Goal: Task Accomplishment & Management: Use online tool/utility

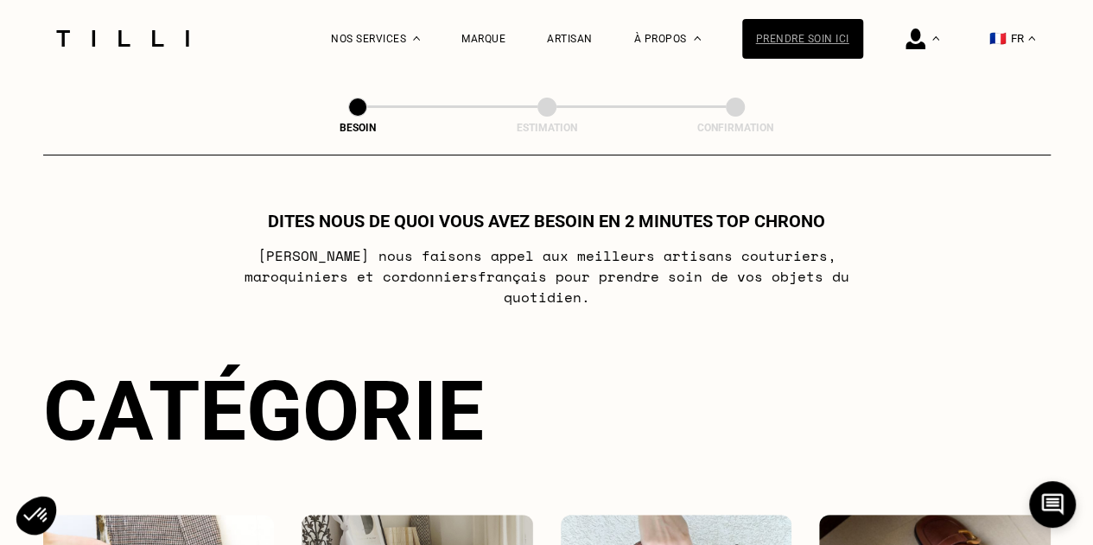
click at [806, 31] on div "Prendre soin ici" at bounding box center [802, 39] width 121 height 40
click at [826, 51] on div "Prendre soin ici" at bounding box center [802, 39] width 121 height 40
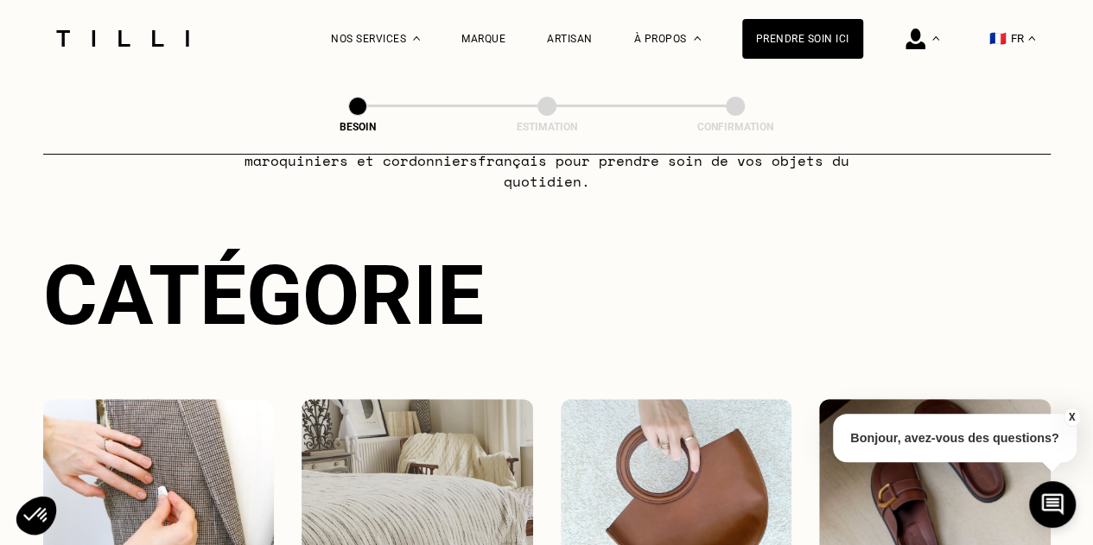
scroll to position [346, 0]
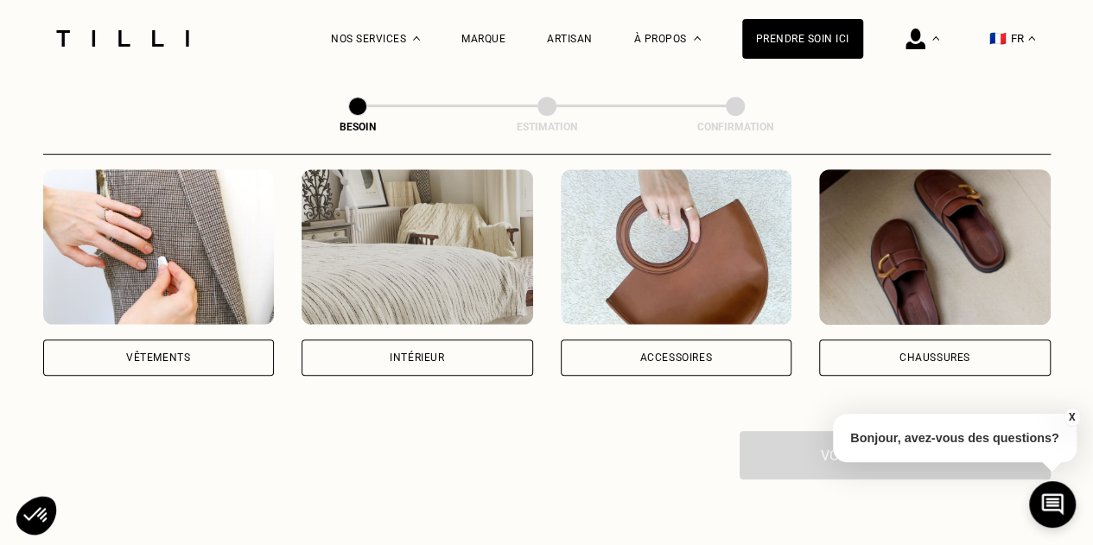
click at [472, 253] on img at bounding box center [418, 247] width 232 height 156
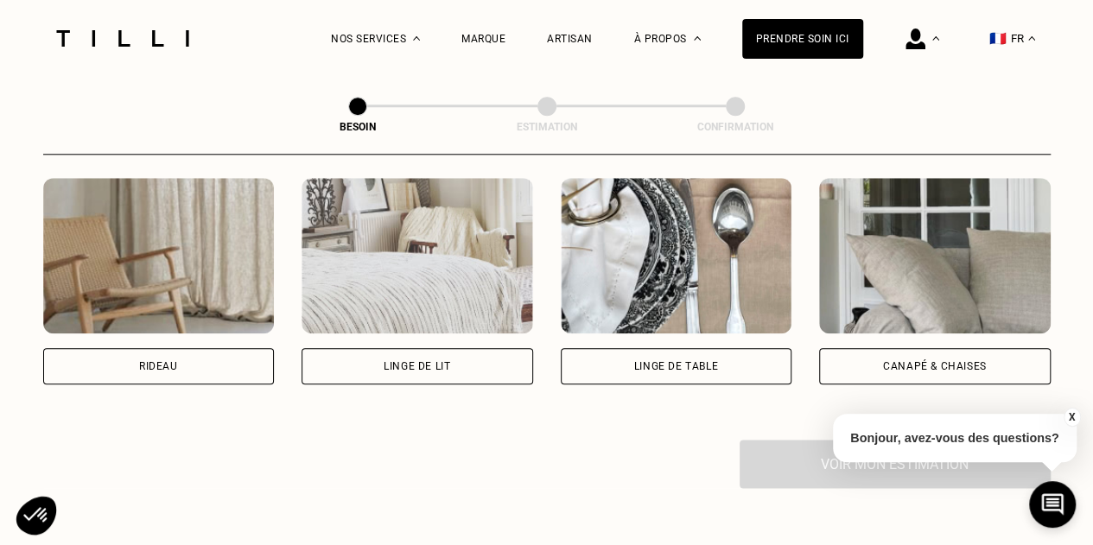
scroll to position [825, 0]
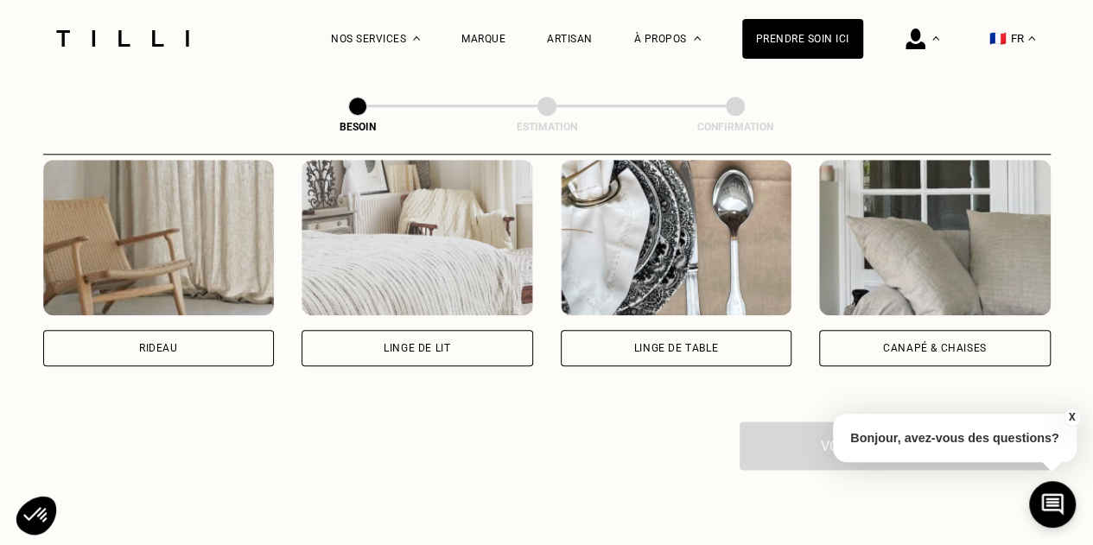
click at [247, 331] on div "Rideau" at bounding box center [159, 348] width 232 height 36
select select "FR"
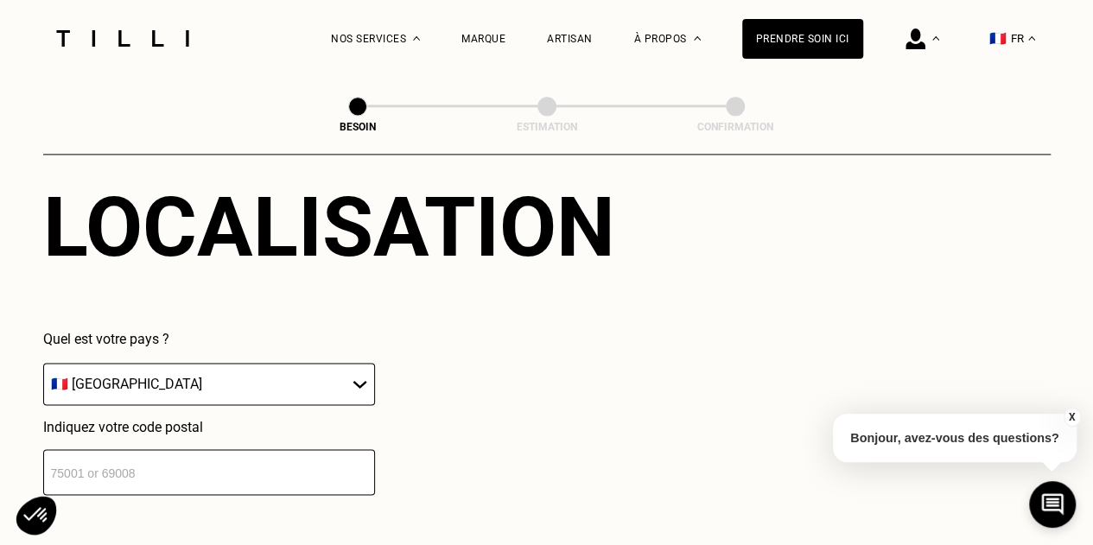
scroll to position [1382, 0]
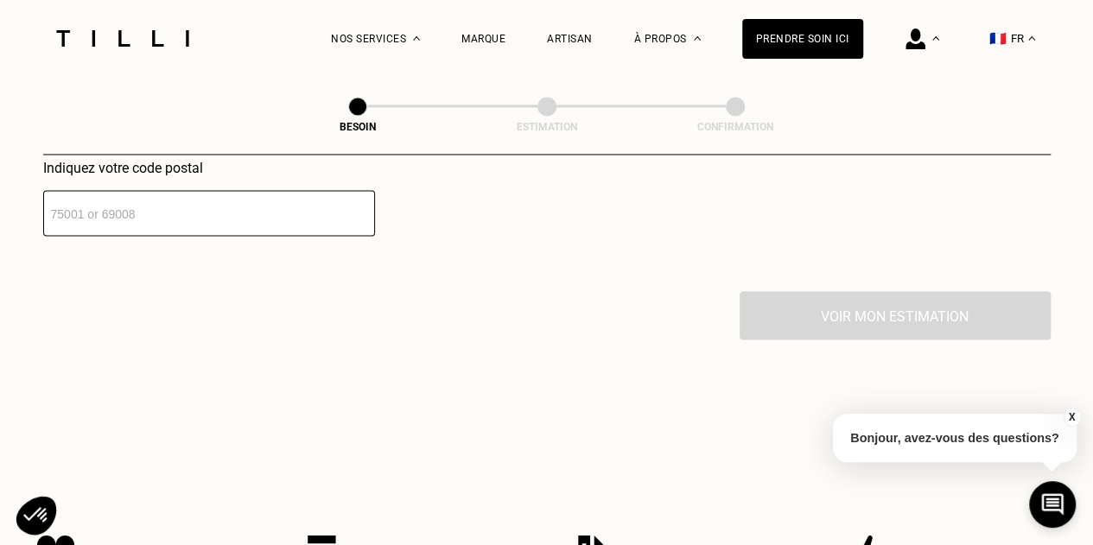
click at [225, 190] on input "number" at bounding box center [209, 213] width 332 height 46
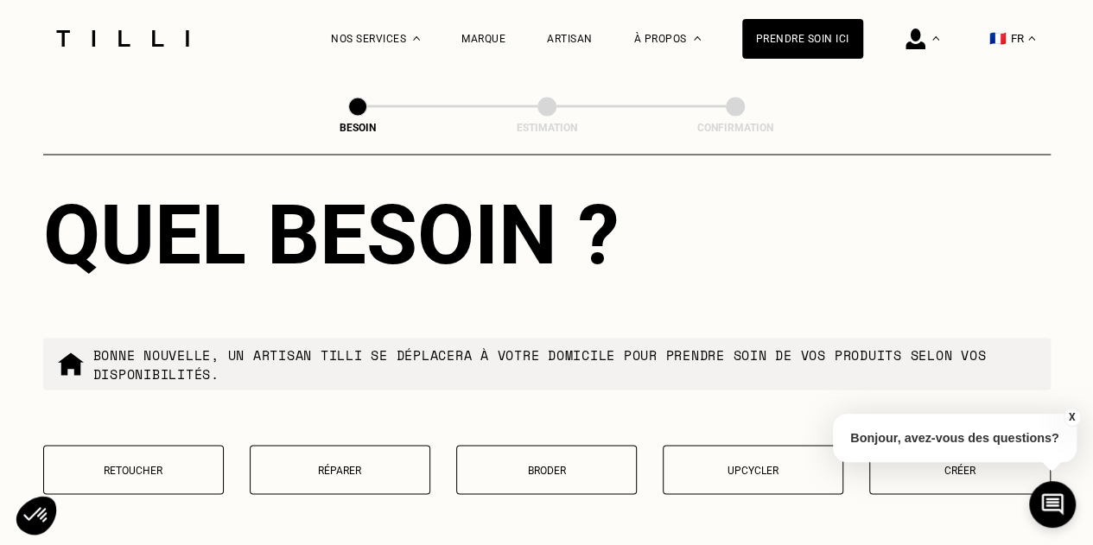
scroll to position [1639, 0]
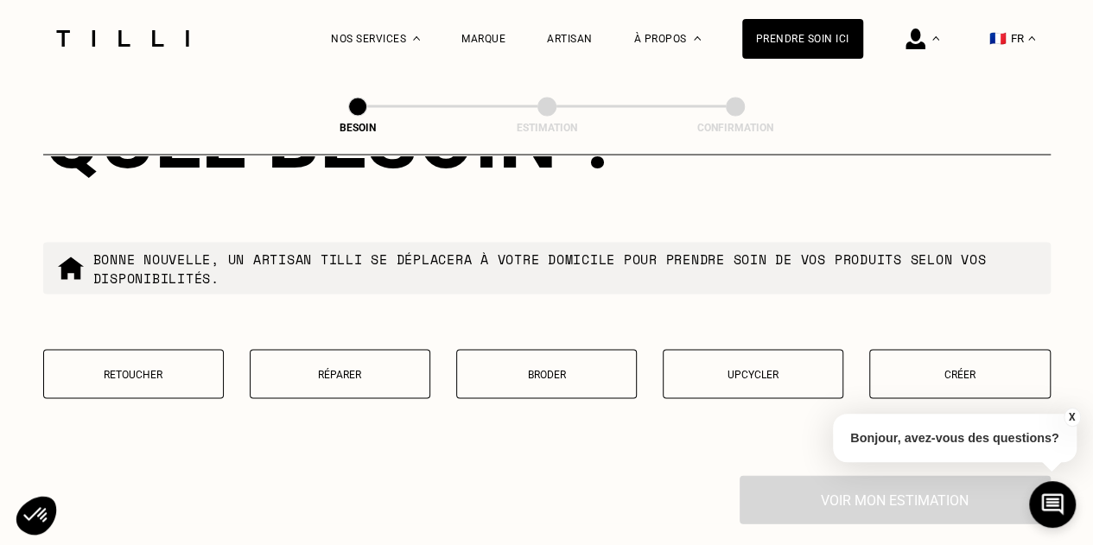
type input "33300"
click at [193, 370] on button "Retoucher" at bounding box center [133, 373] width 181 height 49
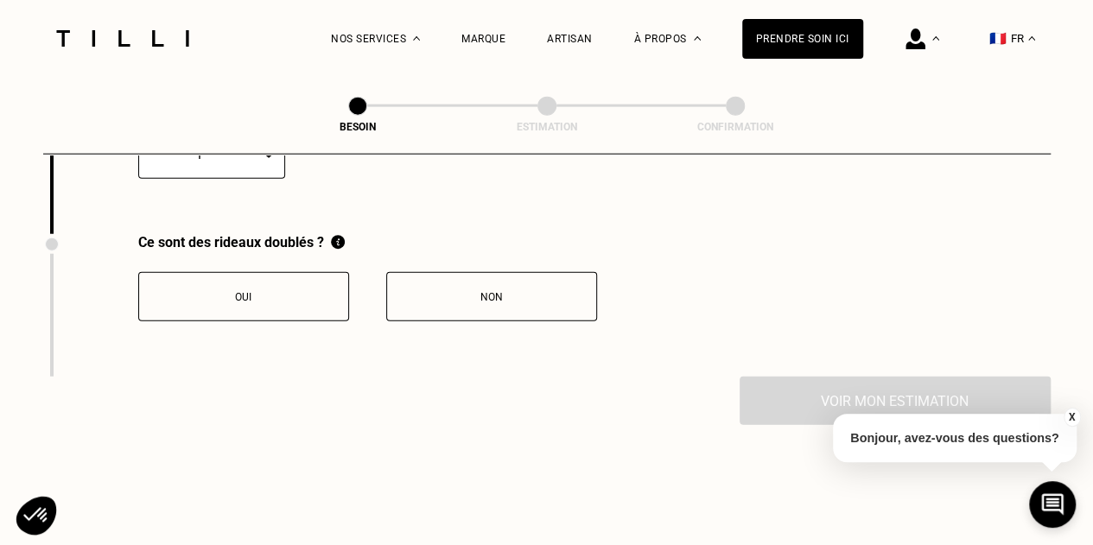
scroll to position [1949, 0]
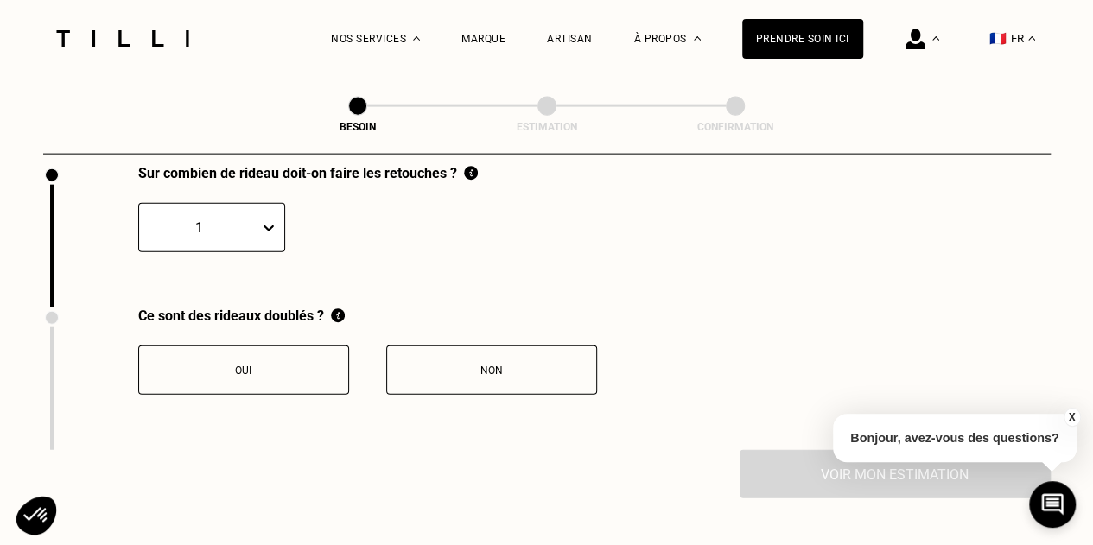
click at [301, 365] on div "Oui" at bounding box center [244, 371] width 192 height 12
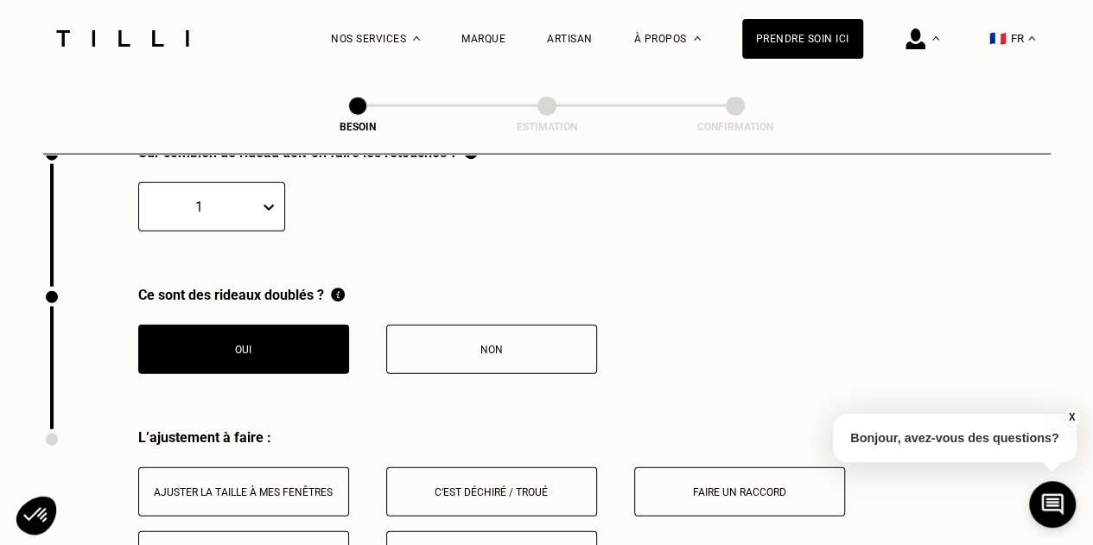
scroll to position [1936, 0]
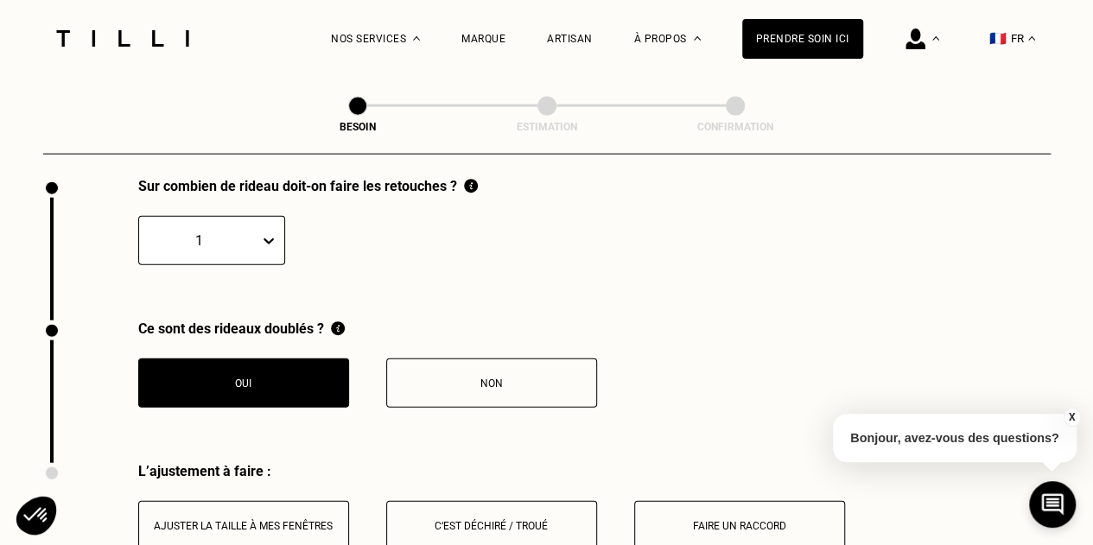
click at [261, 232] on icon at bounding box center [268, 240] width 17 height 17
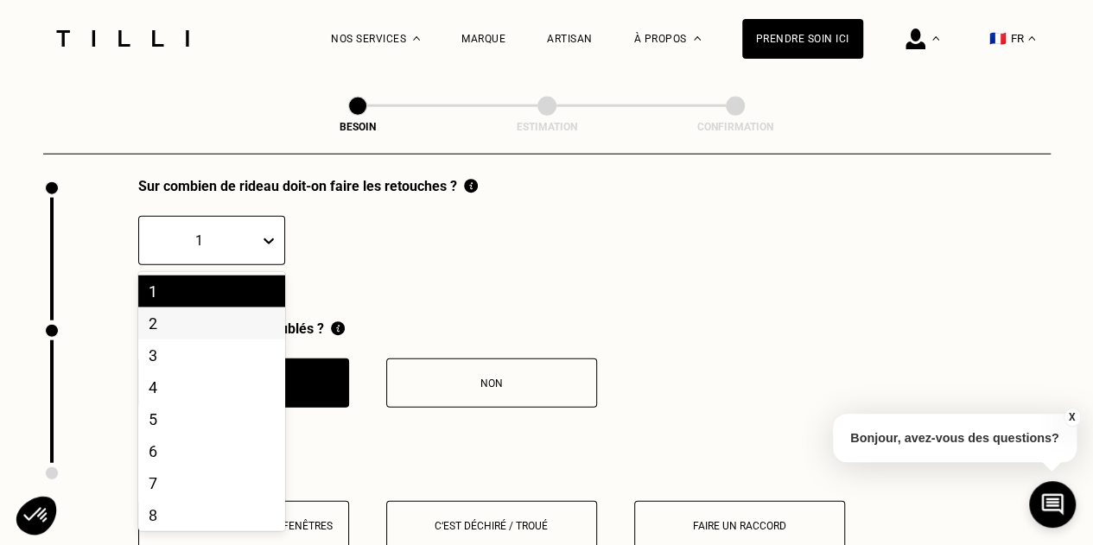
click at [188, 324] on div "2" at bounding box center [211, 324] width 147 height 32
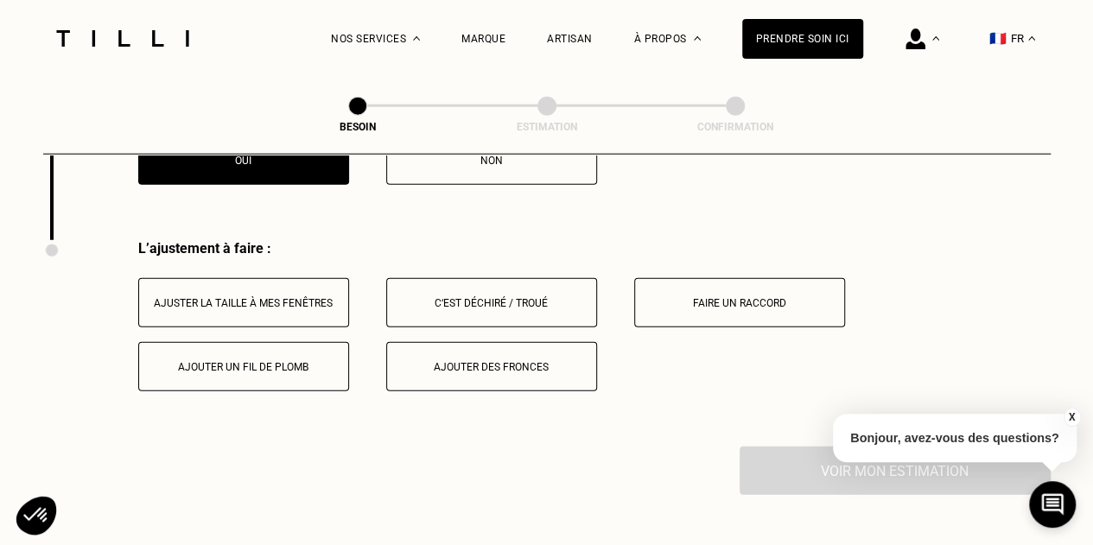
scroll to position [2195, 0]
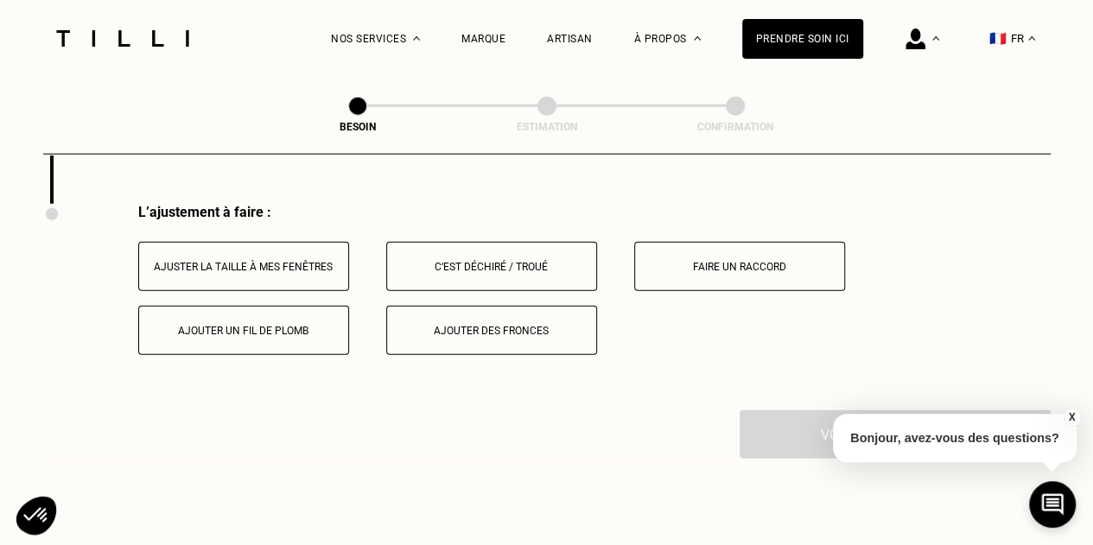
click at [302, 261] on div "Ajuster la taille à mes fenêtres" at bounding box center [244, 267] width 192 height 12
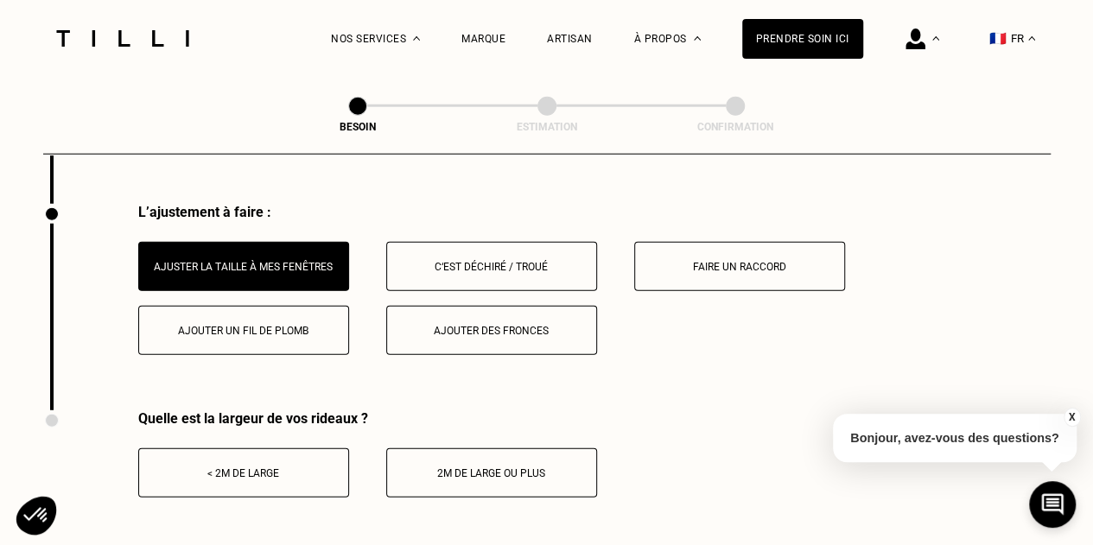
scroll to position [2282, 0]
